Goal: Information Seeking & Learning: Learn about a topic

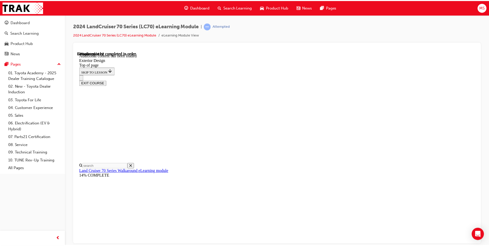
scroll to position [350, 0]
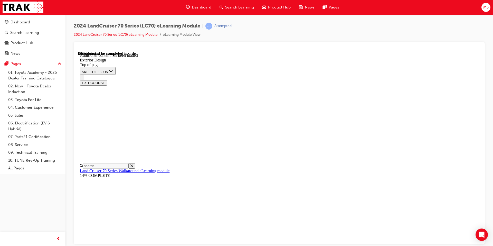
click at [230, 9] on span "Search Learning" at bounding box center [239, 7] width 29 height 6
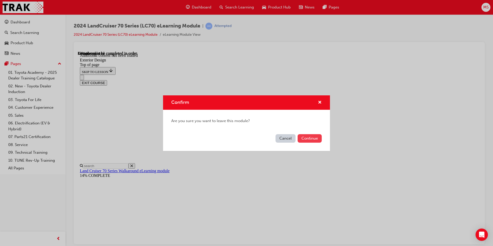
click at [306, 140] on button "Continue" at bounding box center [310, 138] width 24 height 8
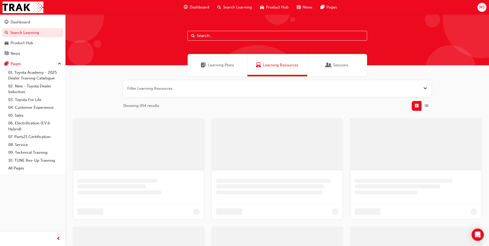
click at [212, 67] on span "Learning Plans" at bounding box center [221, 65] width 26 height 6
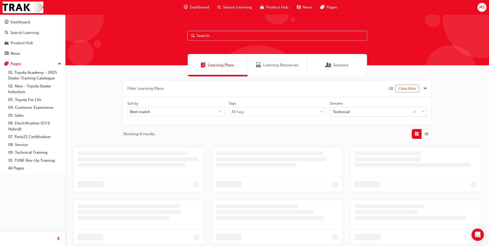
click at [344, 113] on div "Technical" at bounding box center [341, 112] width 17 height 6
click at [333, 113] on input "Streams Technical" at bounding box center [333, 111] width 1 height 4
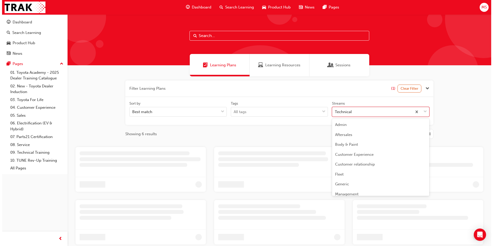
scroll to position [125, 0]
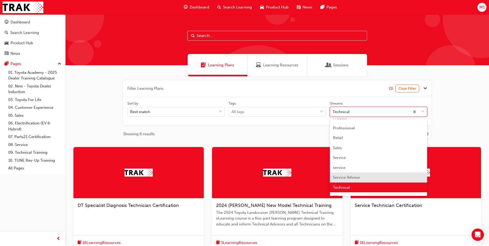
click at [341, 175] on div "Service Advisor" at bounding box center [378, 177] width 97 height 10
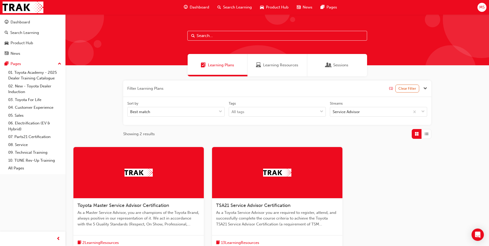
click at [231, 206] on span "TSA21 Service Advisor Certification" at bounding box center [253, 205] width 74 height 6
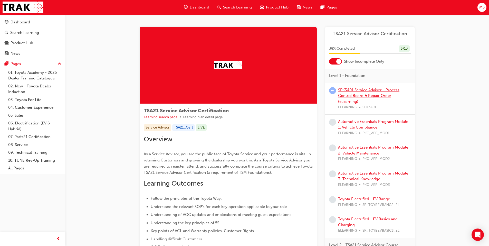
click at [358, 92] on link "SPK3401 Service Advisor - Process Control Board & Repair Order (eLearning)" at bounding box center [368, 96] width 61 height 16
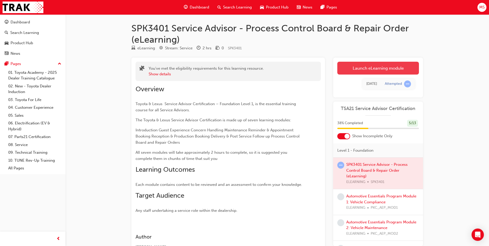
click at [347, 65] on link "Launch eLearning module" at bounding box center [378, 68] width 82 height 13
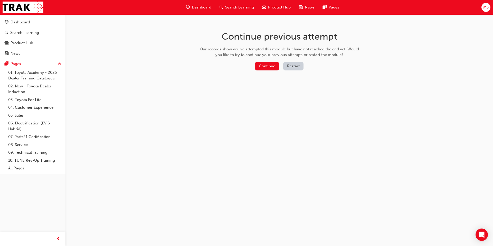
click at [293, 69] on button "Restart" at bounding box center [293, 66] width 20 height 8
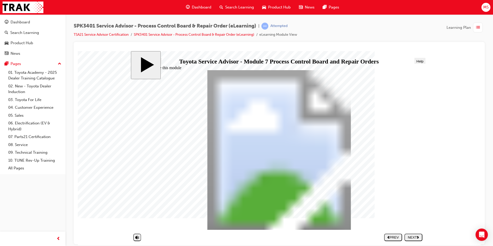
click at [413, 239] on button "NEXT" at bounding box center [413, 236] width 18 height 7
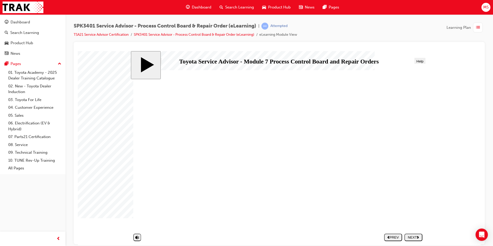
click at [413, 239] on button "NEXT" at bounding box center [413, 236] width 18 height 7
click at [413, 239] on div "NEXT" at bounding box center [413, 237] width 14 height 4
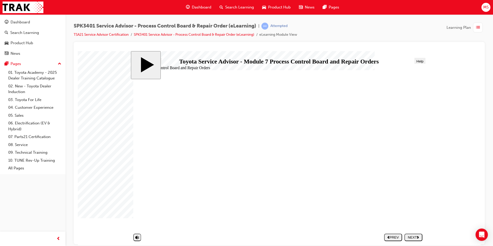
click at [413, 239] on div "NEXT" at bounding box center [413, 237] width 14 height 4
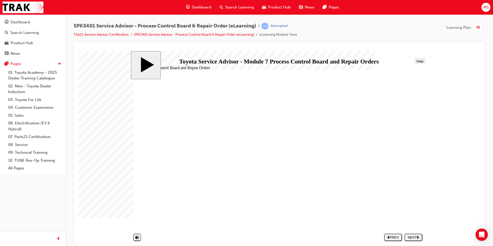
click at [413, 239] on div "NEXT" at bounding box center [413, 237] width 14 height 4
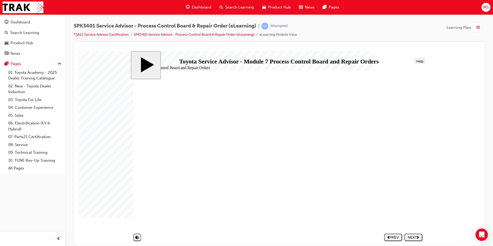
click at [413, 239] on div "NEXT" at bounding box center [413, 237] width 14 height 4
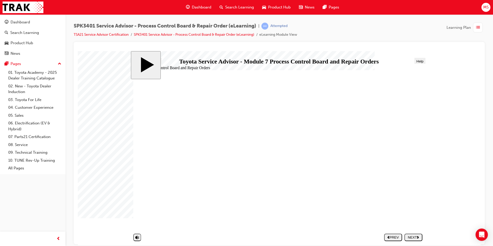
click at [409, 235] on div "NEXT" at bounding box center [413, 237] width 14 height 4
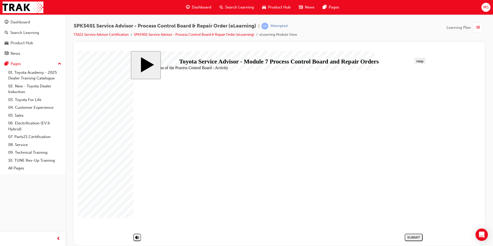
drag, startPoint x: 409, startPoint y: 235, endPoint x: 308, endPoint y: 238, distance: 100.9
click at [308, 238] on section "SUBMIT NEXT PREV" at bounding box center [278, 237] width 294 height 12
drag, startPoint x: 188, startPoint y: 153, endPoint x: 335, endPoint y: 125, distance: 149.9
drag, startPoint x: 212, startPoint y: 152, endPoint x: 357, endPoint y: 142, distance: 145.2
drag, startPoint x: 213, startPoint y: 150, endPoint x: 353, endPoint y: 167, distance: 141.1
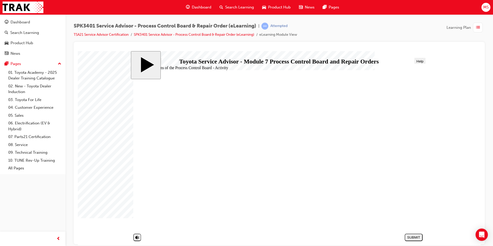
drag, startPoint x: 235, startPoint y: 152, endPoint x: 365, endPoint y: 156, distance: 130.3
drag, startPoint x: 188, startPoint y: 164, endPoint x: 337, endPoint y: 125, distance: 154.4
drag, startPoint x: 176, startPoint y: 209, endPoint x: 325, endPoint y: 140, distance: 164.9
drag, startPoint x: 163, startPoint y: 196, endPoint x: 315, endPoint y: 207, distance: 152.2
drag, startPoint x: 173, startPoint y: 136, endPoint x: 325, endPoint y: 196, distance: 163.8
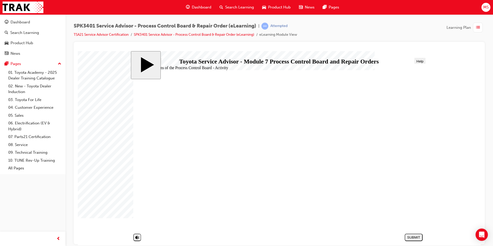
drag, startPoint x: 161, startPoint y: 175, endPoint x: 313, endPoint y: 142, distance: 154.8
drag, startPoint x: 195, startPoint y: 179, endPoint x: 324, endPoint y: 171, distance: 129.2
drag, startPoint x: 227, startPoint y: 187, endPoint x: 355, endPoint y: 187, distance: 128.4
drag, startPoint x: 211, startPoint y: 211, endPoint x: 363, endPoint y: 187, distance: 153.8
drag, startPoint x: 214, startPoint y: 181, endPoint x: 344, endPoint y: 142, distance: 135.7
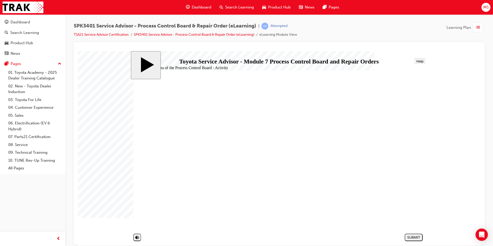
click at [413, 237] on div "SUBMIT" at bounding box center [414, 237] width 14 height 4
click at [409, 234] on button "NEXT" at bounding box center [413, 236] width 18 height 7
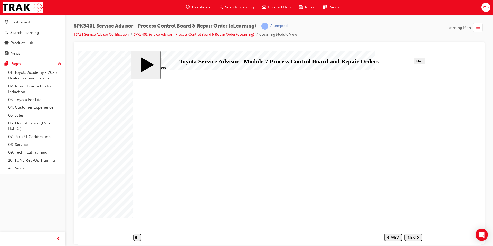
click at [409, 234] on button "NEXT" at bounding box center [413, 236] width 18 height 7
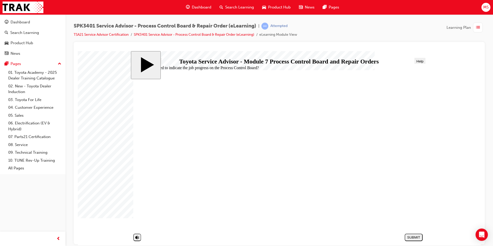
radio input "true"
click at [411, 235] on div "SUBMIT" at bounding box center [414, 237] width 14 height 4
drag, startPoint x: 176, startPoint y: 161, endPoint x: 179, endPoint y: 161, distance: 2.8
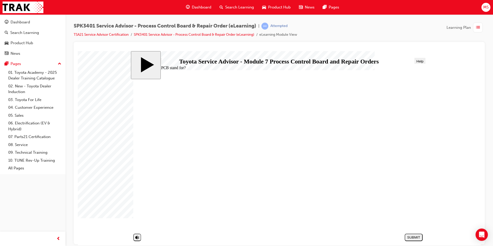
radio input "true"
click at [408, 235] on div "SUBMIT" at bounding box center [414, 237] width 14 height 4
radio input "true"
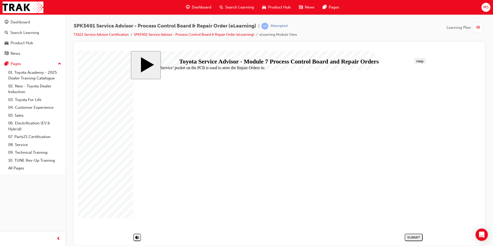
click at [416, 236] on div "SUBMIT" at bounding box center [414, 237] width 14 height 4
radio input "true"
click at [413, 237] on div "SUBMIT" at bounding box center [414, 237] width 14 height 4
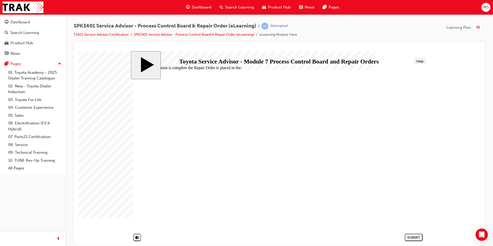
radio input "true"
click at [412, 237] on div "SUBMIT" at bounding box center [414, 237] width 14 height 4
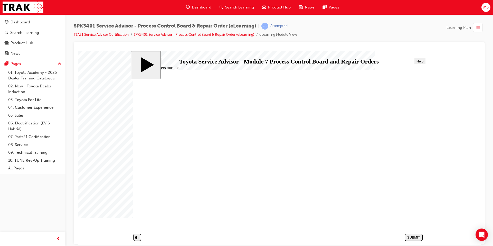
radio input "true"
click at [412, 239] on button "SUBMIT" at bounding box center [414, 236] width 18 height 7
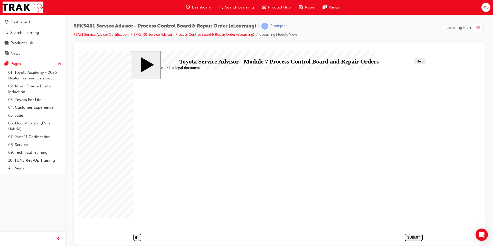
radio input "true"
click at [408, 237] on div "SUBMIT" at bounding box center [414, 237] width 14 height 4
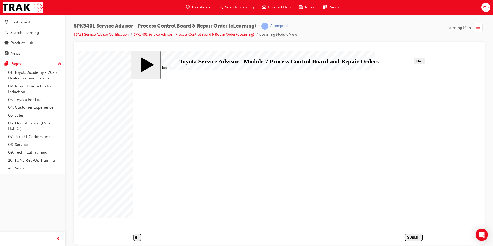
radio input "true"
click at [408, 235] on div "SUBMIT" at bounding box center [414, 237] width 14 height 4
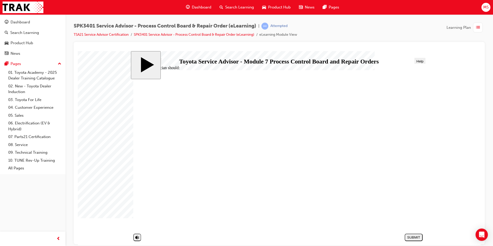
radio input "true"
click at [409, 237] on div "SUBMIT" at bounding box center [414, 237] width 14 height 4
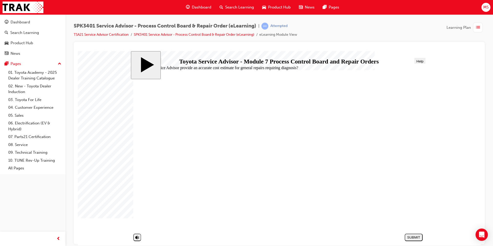
radio input "true"
click at [411, 237] on div "SUBMIT" at bounding box center [414, 237] width 14 height 4
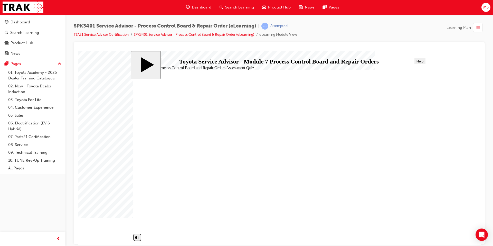
drag, startPoint x: 177, startPoint y: 191, endPoint x: 197, endPoint y: 191, distance: 20.8
radio input "true"
click at [409, 237] on div "SUBMIT" at bounding box center [414, 237] width 14 height 4
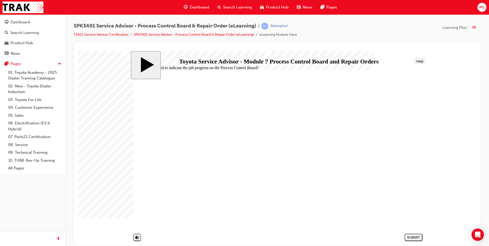
radio input "true"
click at [411, 235] on div "SUBMIT" at bounding box center [414, 237] width 14 height 4
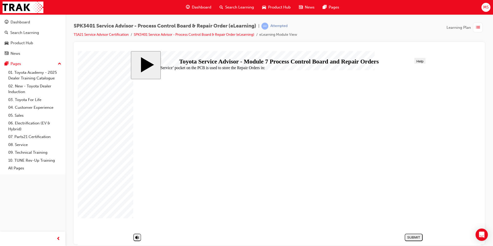
radio input "true"
click at [406, 234] on button "SUBMIT" at bounding box center [414, 236] width 18 height 7
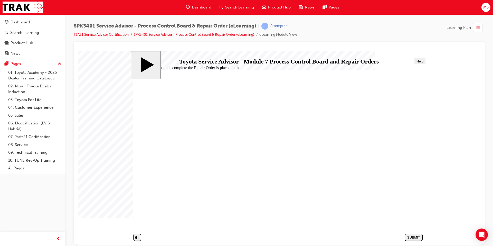
radio input "true"
click at [408, 235] on div "SUBMIT" at bounding box center [414, 237] width 14 height 4
radio input "true"
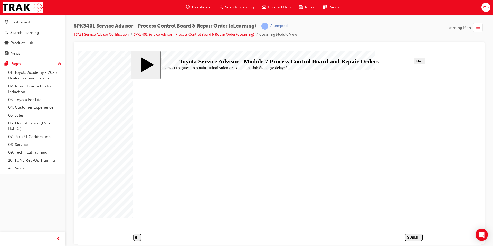
click at [410, 234] on button "SUBMIT" at bounding box center [414, 236] width 18 height 7
radio input "true"
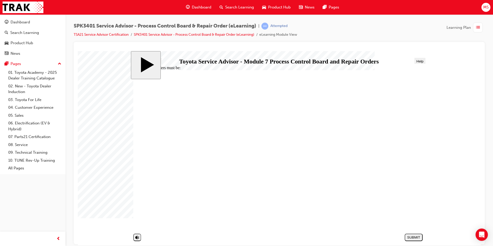
radio input "true"
click at [410, 238] on div "SUBMIT" at bounding box center [414, 237] width 14 height 4
radio input "true"
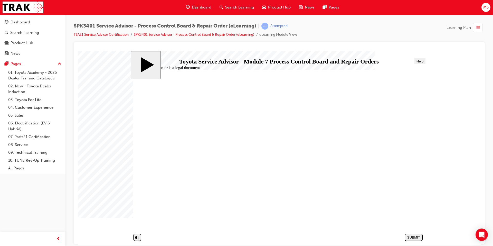
click at [408, 235] on div "SUBMIT" at bounding box center [414, 237] width 14 height 4
radio input "true"
click at [411, 236] on div "SUBMIT" at bounding box center [414, 237] width 14 height 4
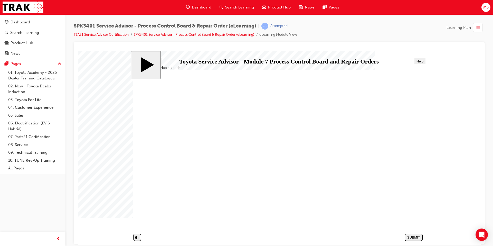
radio input "true"
click at [406, 234] on button "SUBMIT" at bounding box center [414, 236] width 18 height 7
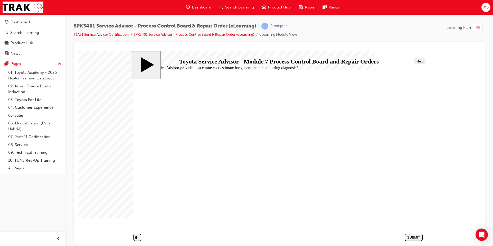
radio input "true"
click at [410, 238] on div "SUBMIT" at bounding box center [414, 237] width 14 height 4
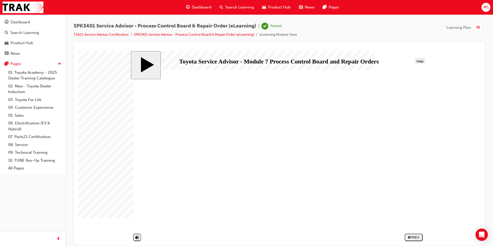
click at [227, 7] on span "Search Learning" at bounding box center [239, 7] width 29 height 6
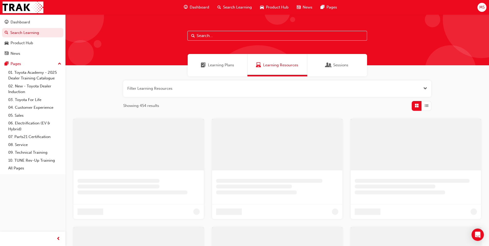
click at [214, 68] on div "Learning Plans" at bounding box center [218, 65] width 60 height 22
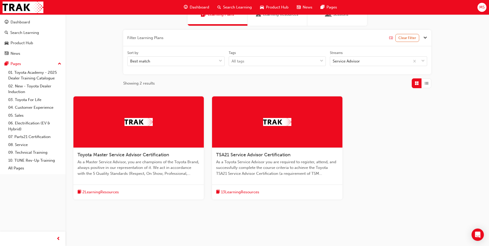
scroll to position [54, 0]
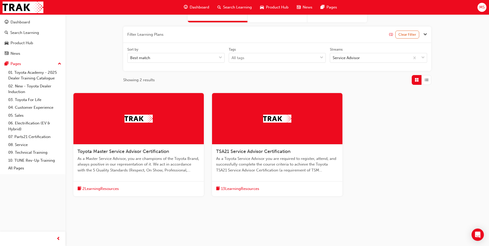
click at [234, 153] on span "TSA21 Service Advisor Certification" at bounding box center [253, 151] width 74 height 6
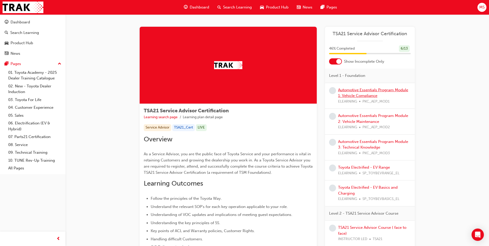
click at [358, 92] on link "Automotive Essentials Program Module 1: Vehicle Compliance" at bounding box center [373, 93] width 70 height 11
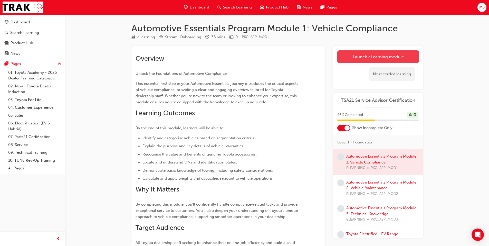
click at [345, 56] on link "Launch eLearning module" at bounding box center [378, 56] width 82 height 13
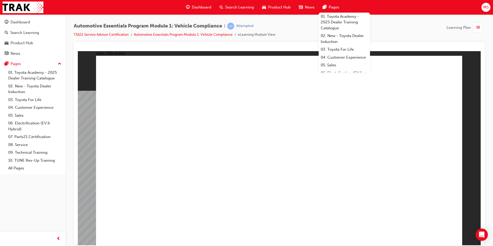
click at [484, 6] on span "MS" at bounding box center [485, 7] width 5 height 6
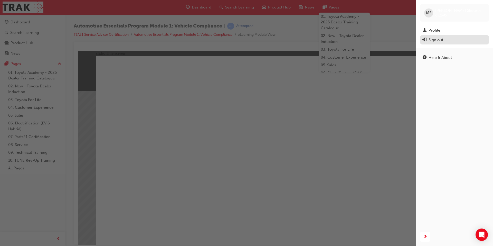
click at [438, 39] on div "Sign out" at bounding box center [436, 40] width 15 height 6
